Goal: Navigation & Orientation: Find specific page/section

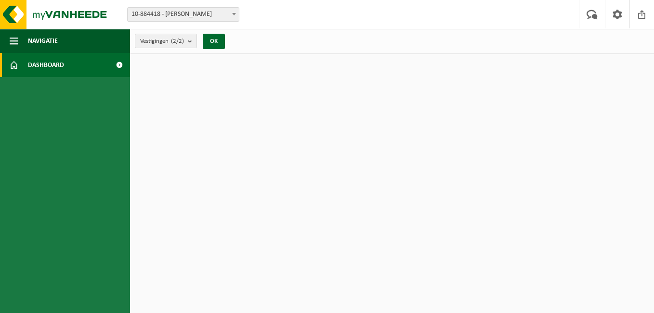
click at [58, 65] on span "Dashboard" at bounding box center [46, 65] width 36 height 24
click at [44, 62] on span "Dashboard" at bounding box center [46, 65] width 36 height 24
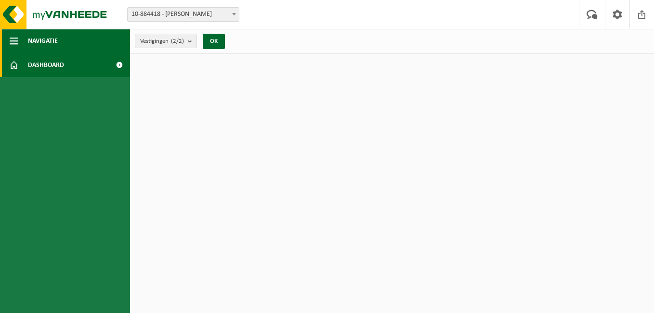
click at [47, 40] on span "Navigatie" at bounding box center [43, 41] width 30 height 24
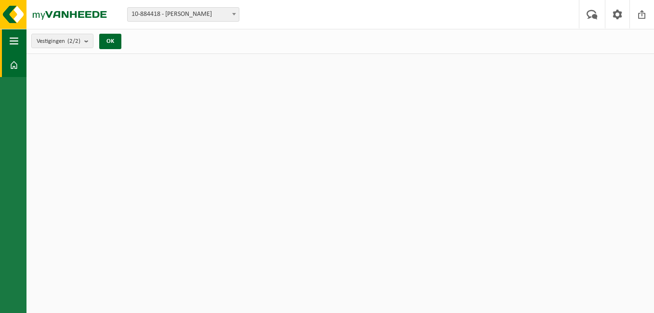
click at [26, 40] on button "Navigatie" at bounding box center [13, 41] width 26 height 24
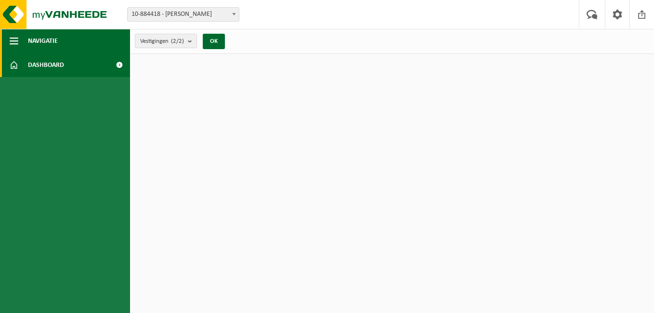
click at [47, 40] on span "Navigatie" at bounding box center [43, 41] width 30 height 24
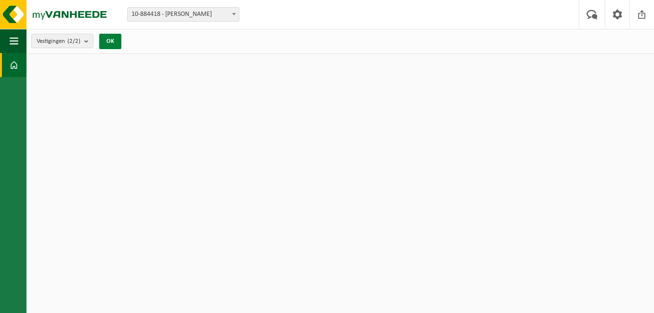
click at [118, 39] on button "OK" at bounding box center [110, 41] width 22 height 15
click at [116, 40] on button "OK" at bounding box center [110, 41] width 22 height 15
click at [53, 47] on span "Vestigingen (2/2)" at bounding box center [59, 41] width 44 height 14
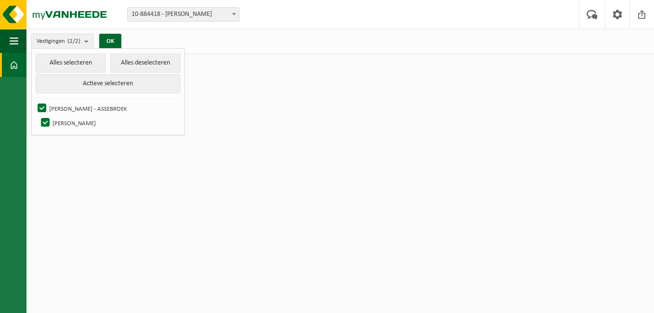
click at [56, 42] on span "Vestigingen (2/2)" at bounding box center [59, 41] width 44 height 14
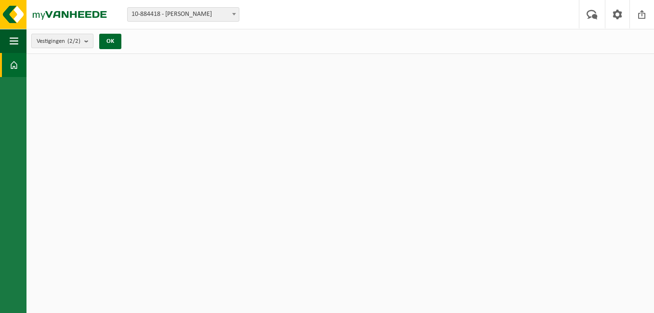
click at [56, 42] on span "Vestigingen (2/2)" at bounding box center [59, 41] width 44 height 14
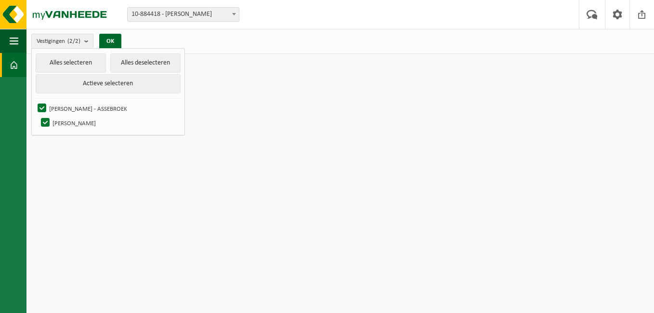
click at [309, 185] on html "Vestiging: 10-884418 - JOEKAR - ASSEBROEK 10-903431 - JOEKAR - TORHOUT 10-88441…" at bounding box center [327, 156] width 654 height 313
click at [72, 61] on button "Alles selecteren" at bounding box center [71, 62] width 70 height 19
click at [301, 114] on html "Vestiging: 10-884418 - JOEKAR - ASSEBROEK 10-903431 - JOEKAR - TORHOUT 10-88441…" at bounding box center [327, 156] width 654 height 313
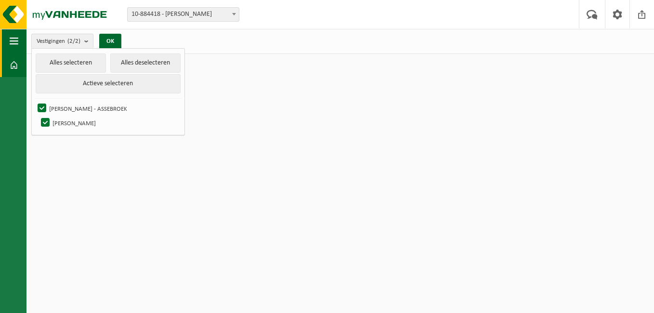
click at [16, 41] on span "button" at bounding box center [14, 41] width 9 height 24
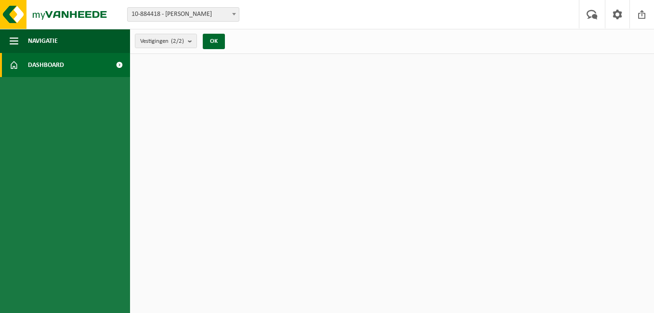
click at [315, 185] on html "Vestiging: 10-884418 - JOEKAR - ASSEBROEK 10-903431 - JOEKAR - TORHOUT 10-88441…" at bounding box center [327, 156] width 654 height 313
click at [118, 63] on span at bounding box center [119, 65] width 22 height 24
click at [119, 64] on span at bounding box center [119, 65] width 22 height 24
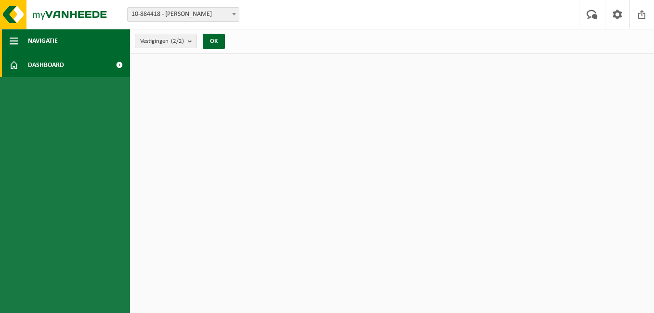
click at [16, 36] on span "button" at bounding box center [14, 41] width 9 height 24
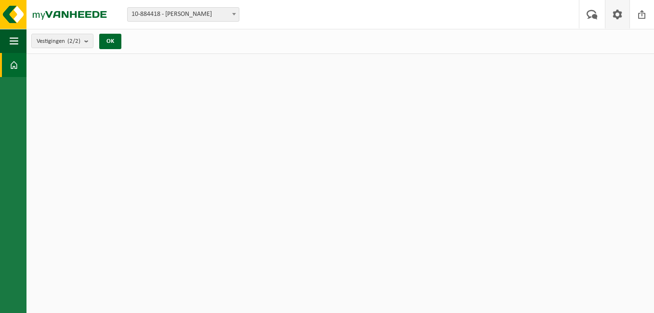
click at [622, 13] on span at bounding box center [617, 14] width 14 height 28
